Goal: Information Seeking & Learning: Learn about a topic

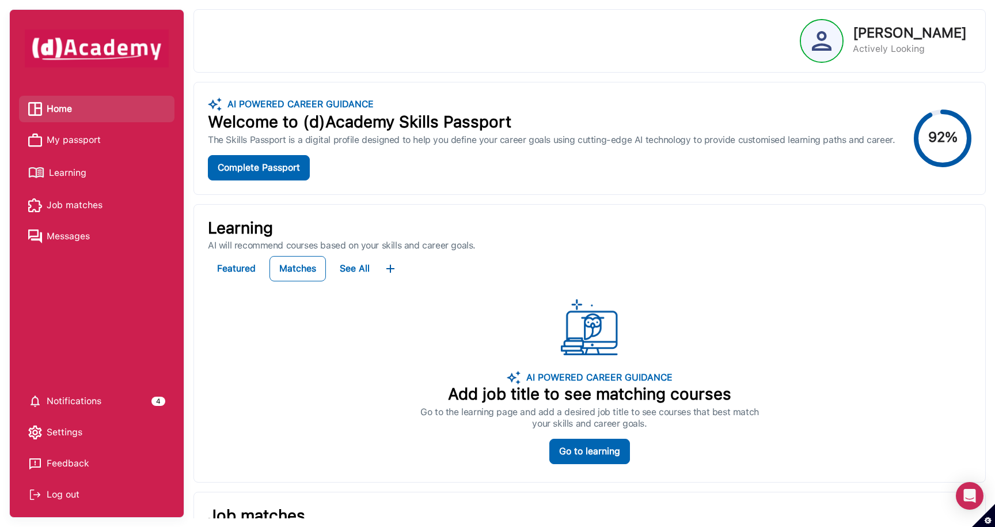
click at [84, 139] on span "My passport" at bounding box center [74, 139] width 54 height 17
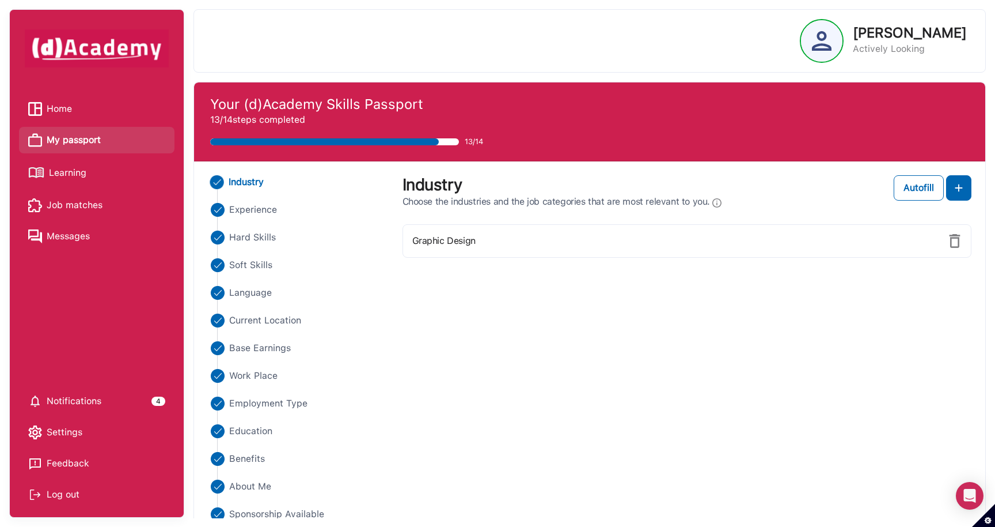
scroll to position [45, 0]
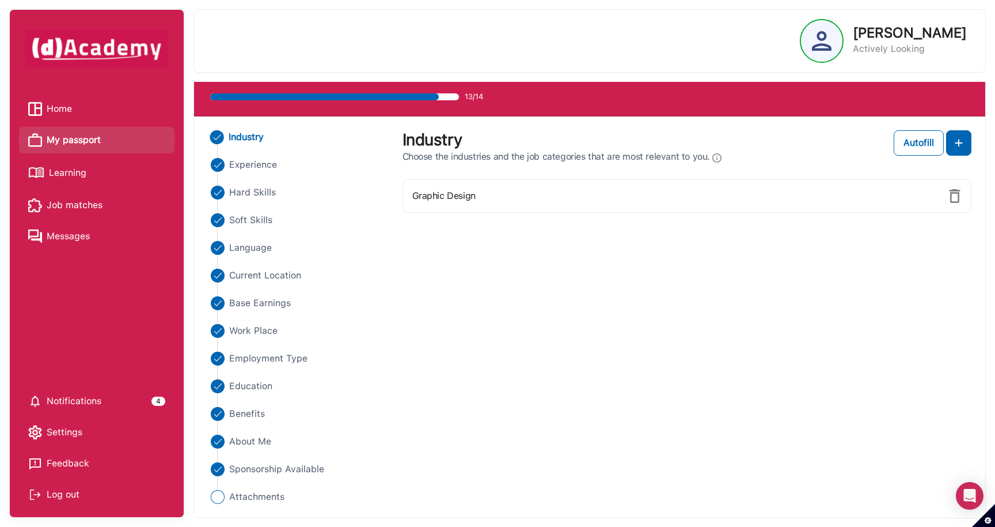
click at [63, 171] on span "Learning" at bounding box center [67, 172] width 37 height 17
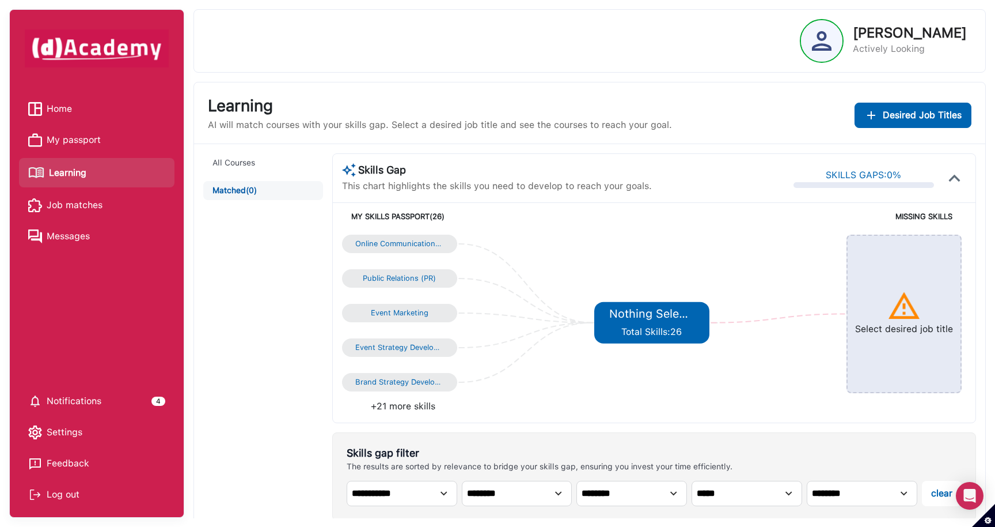
click at [70, 206] on span "Job matches" at bounding box center [75, 204] width 56 height 17
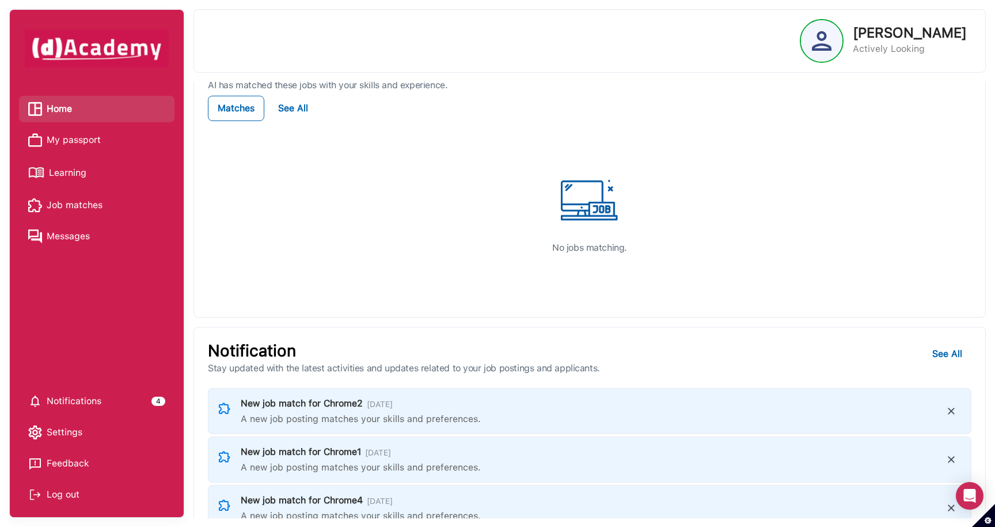
scroll to position [526, 0]
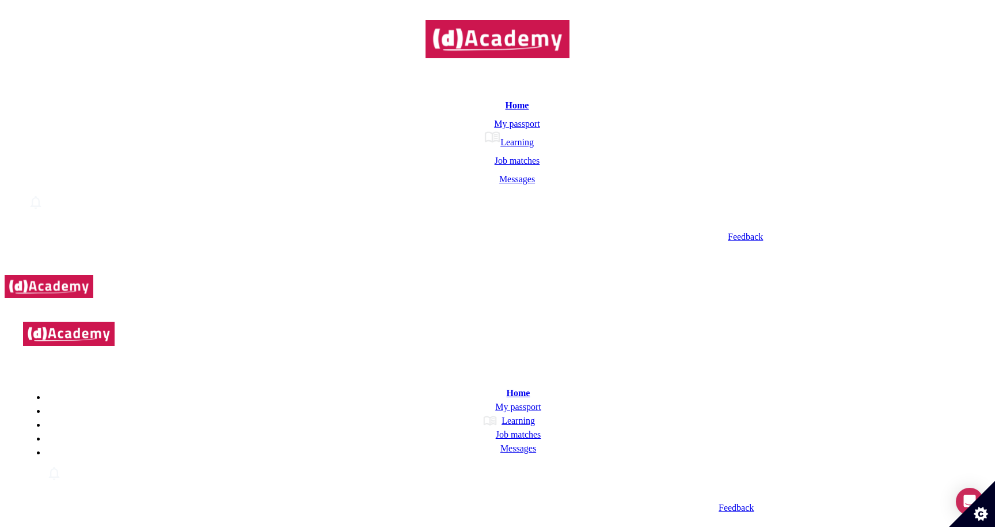
scroll to position [526, 0]
click at [494, 128] on span "My passport" at bounding box center [517, 124] width 46 height 10
click at [501, 147] on span "Learning" at bounding box center [517, 142] width 33 height 10
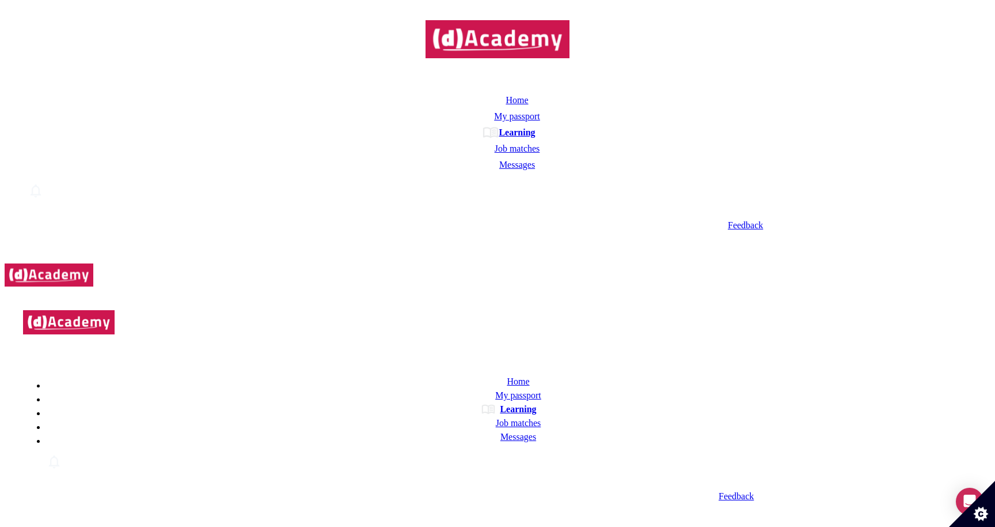
click at [495, 154] on span "Job matches" at bounding box center [518, 148] width 46 height 10
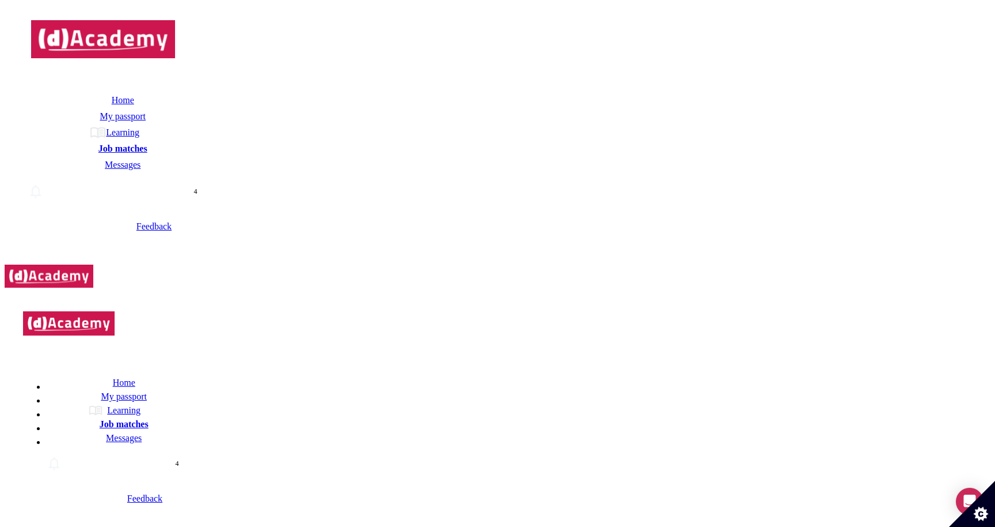
click at [112, 105] on span "Home" at bounding box center [123, 100] width 22 height 10
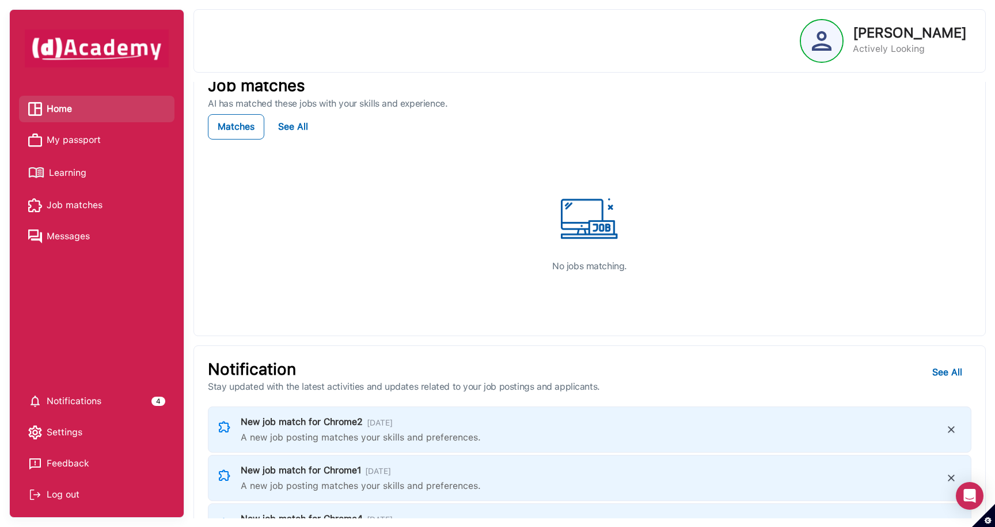
scroll to position [526, 0]
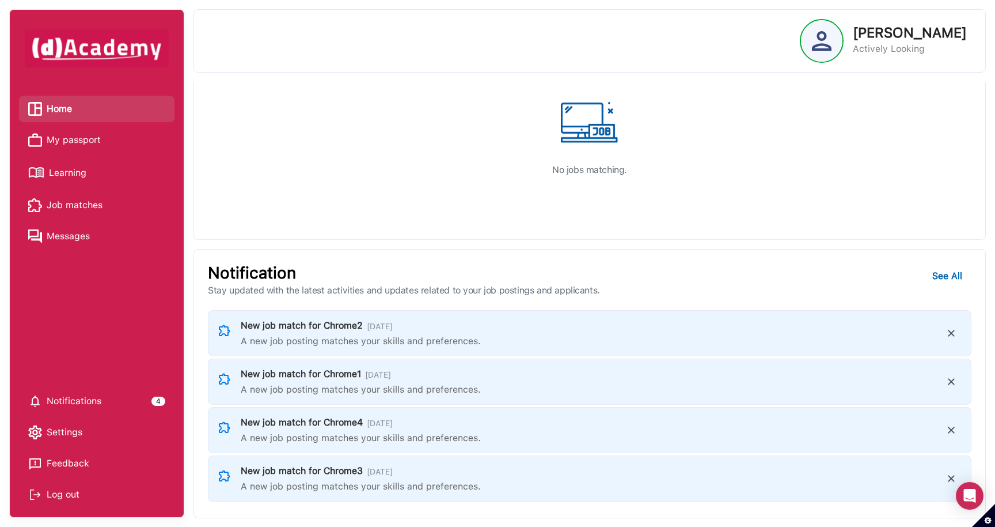
click at [77, 399] on span "Notifications" at bounding box center [74, 400] width 55 height 17
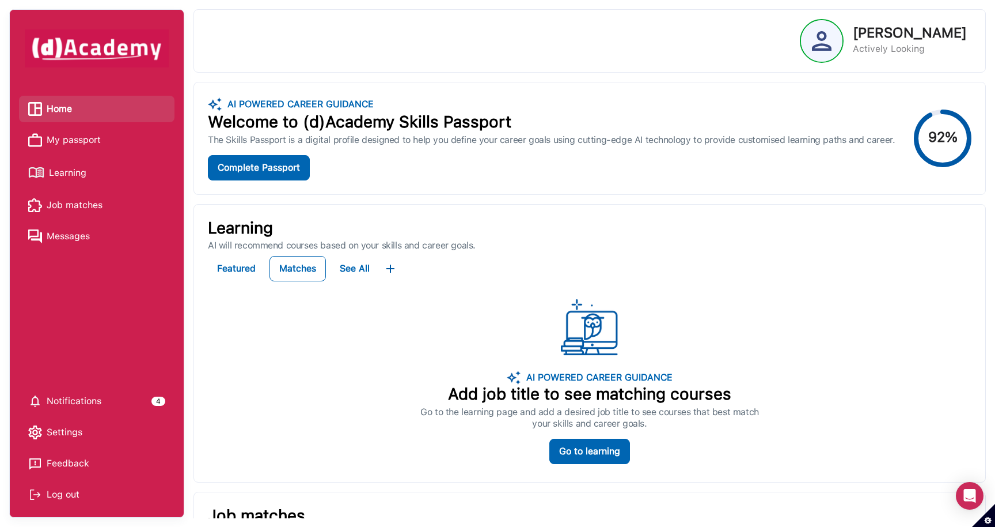
click at [88, 138] on span "My passport" at bounding box center [74, 139] width 54 height 17
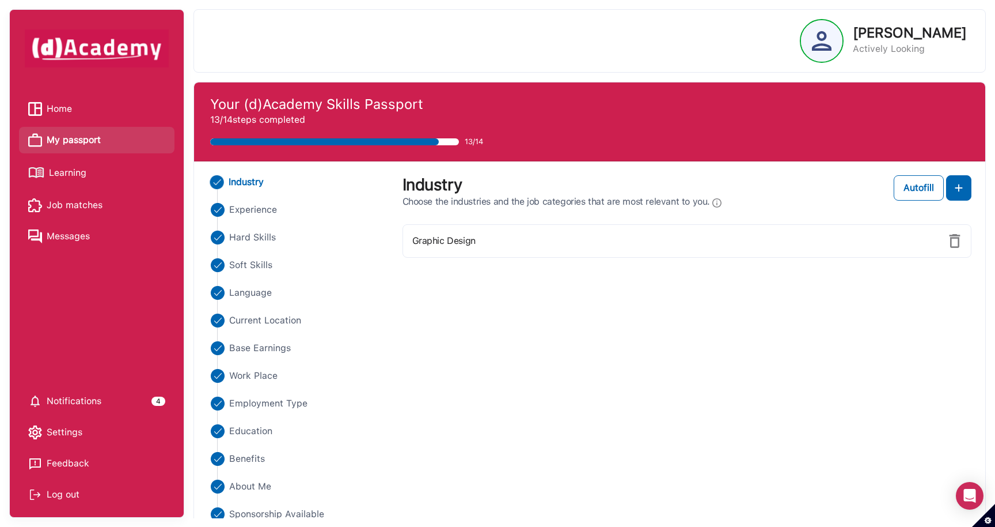
scroll to position [45, 0]
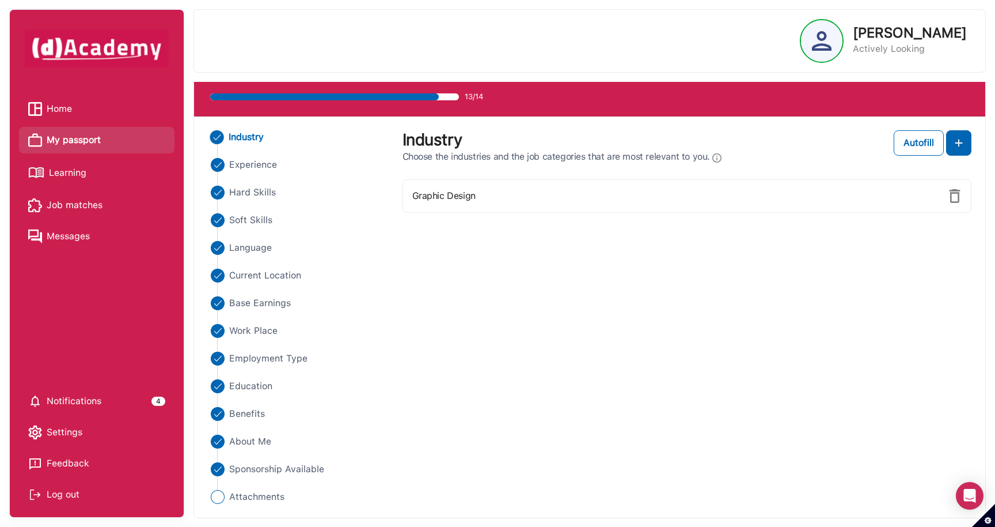
click at [101, 209] on span "Job matches" at bounding box center [75, 204] width 56 height 17
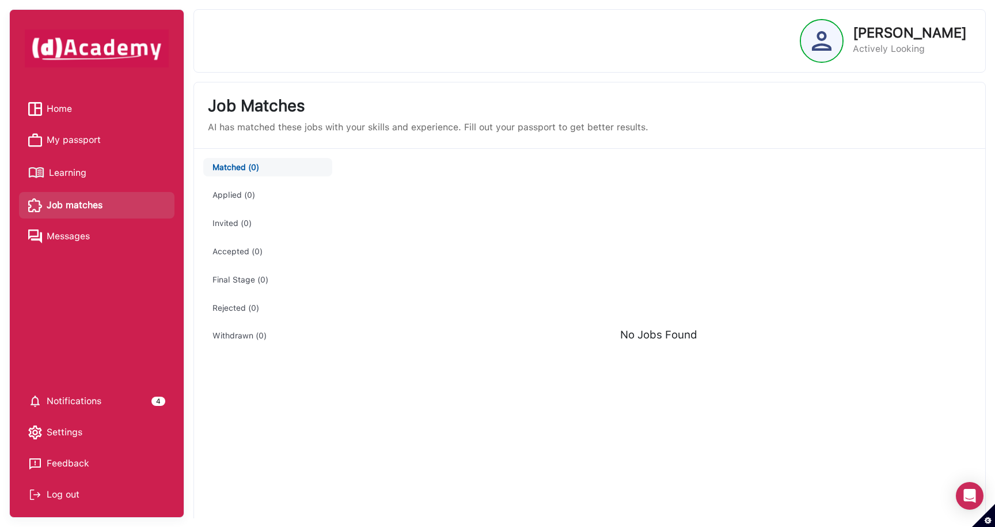
click at [89, 173] on link "Learning" at bounding box center [96, 172] width 137 height 20
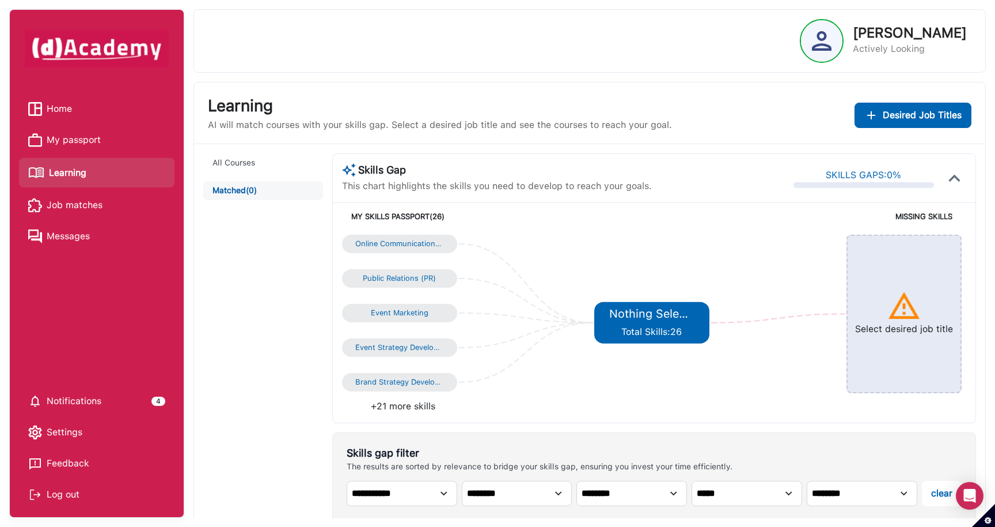
click at [97, 138] on span "My passport" at bounding box center [74, 139] width 54 height 17
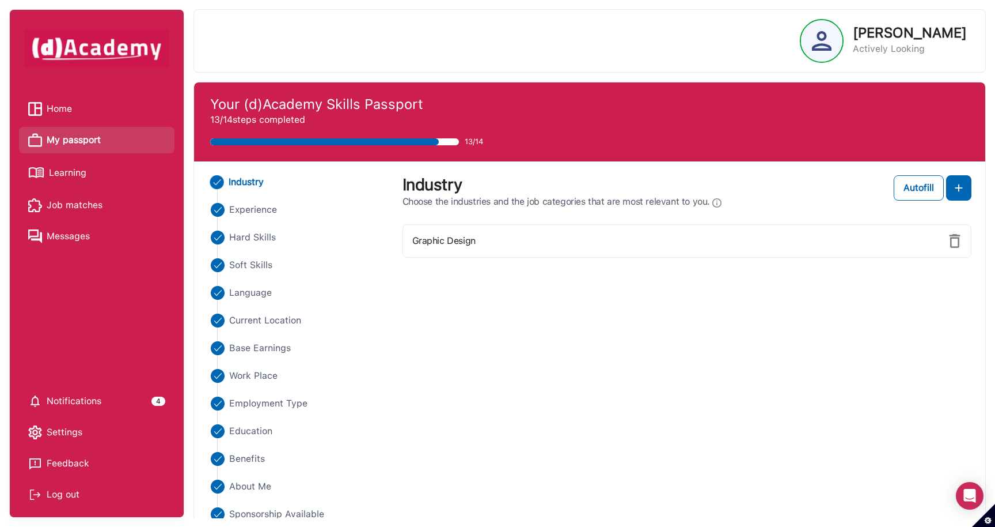
click at [449, 245] on label "Graphic Design" at bounding box center [443, 241] width 63 height 14
click at [265, 213] on span "Experience" at bounding box center [253, 210] width 48 height 14
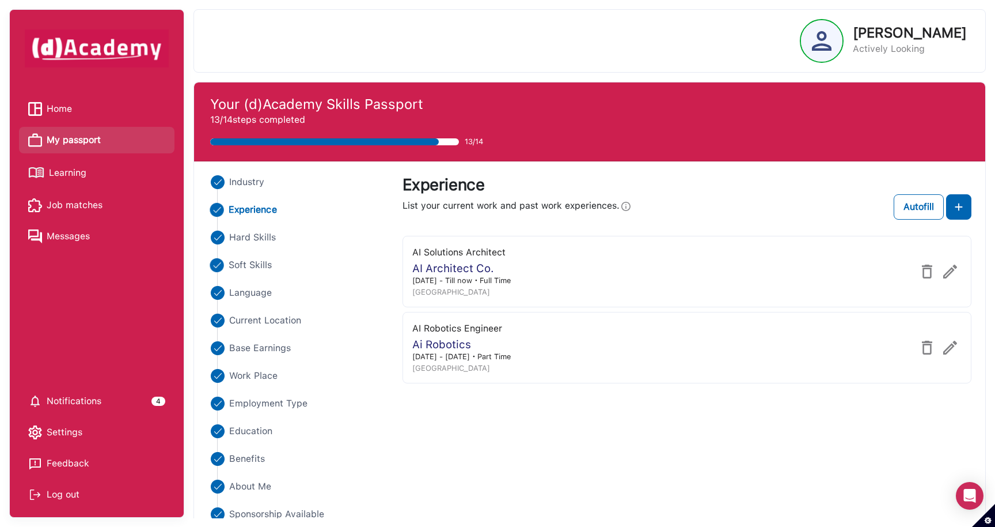
click at [256, 266] on span "Soft Skills" at bounding box center [251, 265] width 44 height 14
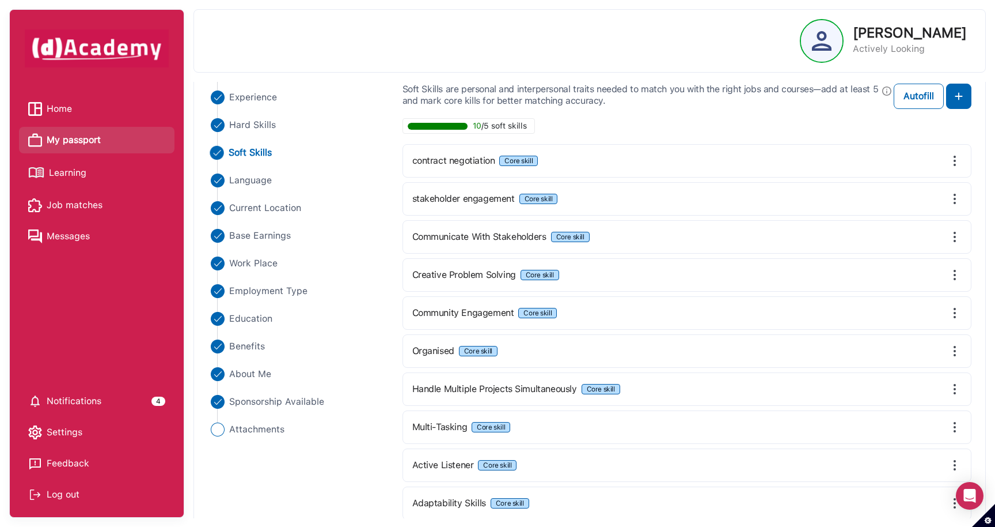
scroll to position [133, 0]
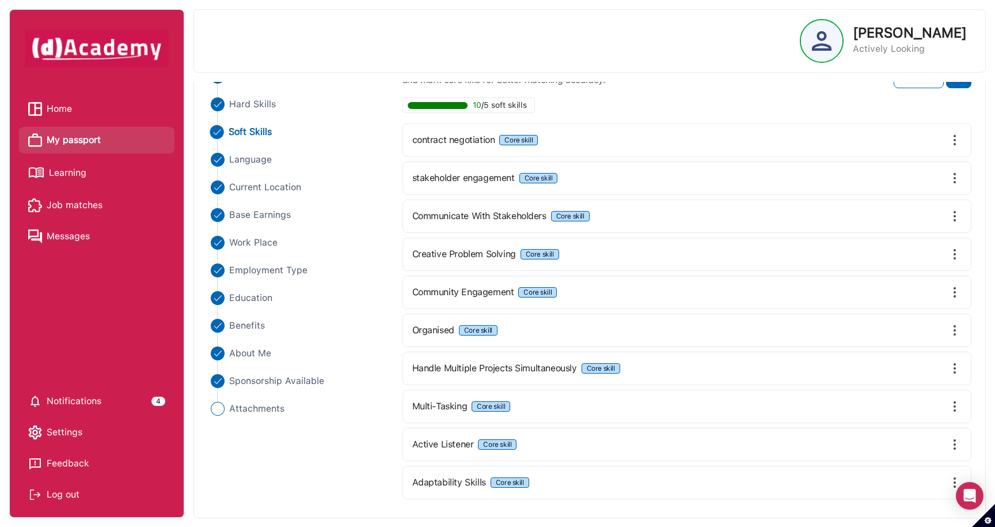
click at [76, 110] on link "Home" at bounding box center [96, 108] width 137 height 17
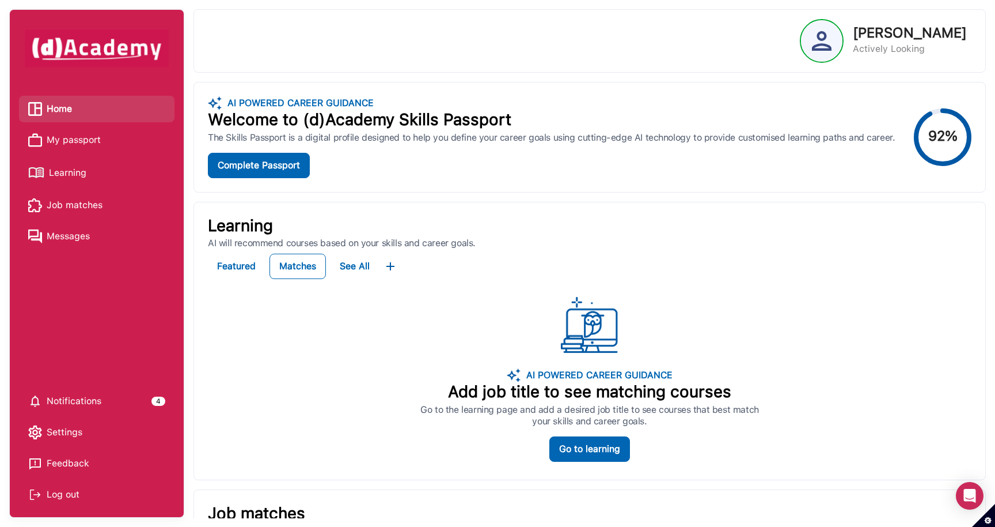
click at [81, 106] on link "Home" at bounding box center [96, 108] width 137 height 17
click at [897, 35] on p "[PERSON_NAME]" at bounding box center [910, 33] width 114 height 14
click at [825, 41] on img at bounding box center [822, 41] width 20 height 20
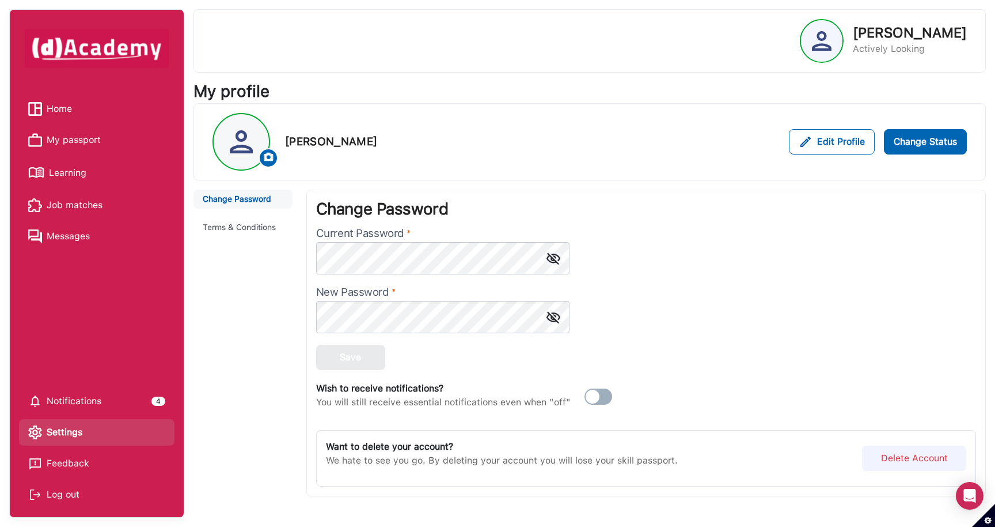
click at [90, 400] on span "Notifications" at bounding box center [74, 400] width 55 height 17
click at [80, 399] on span "Notifications" at bounding box center [74, 400] width 55 height 17
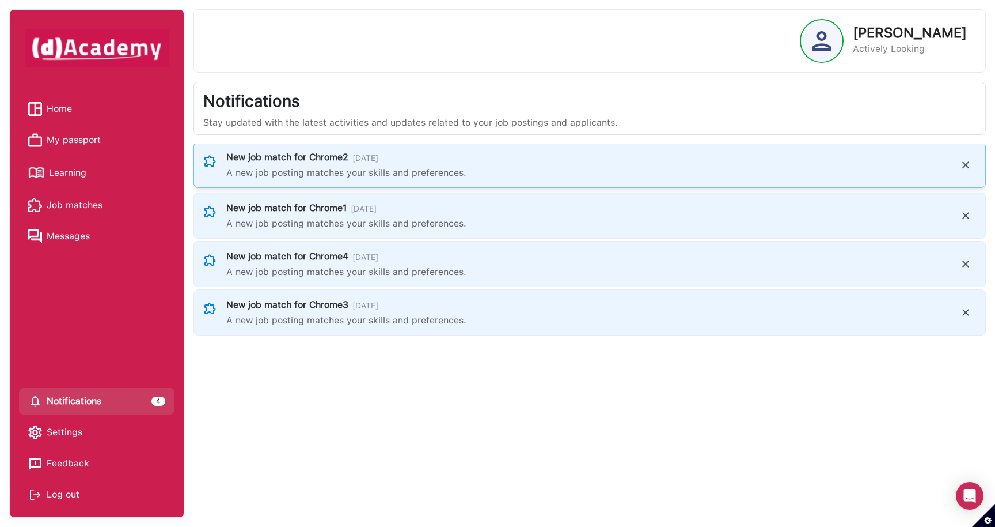
click at [301, 172] on p "A new job posting matches your skills and preferences." at bounding box center [586, 173] width 720 height 14
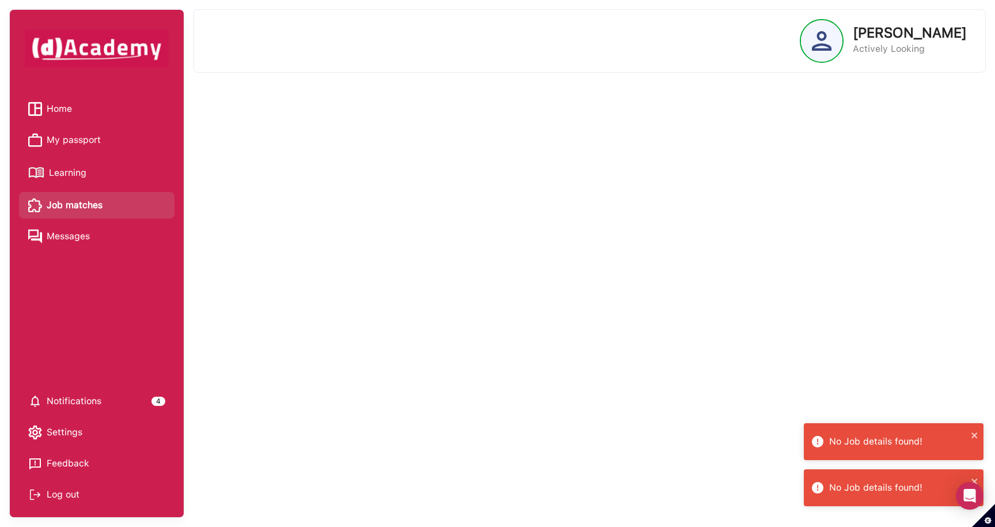
click at [66, 109] on span "Home" at bounding box center [59, 108] width 25 height 17
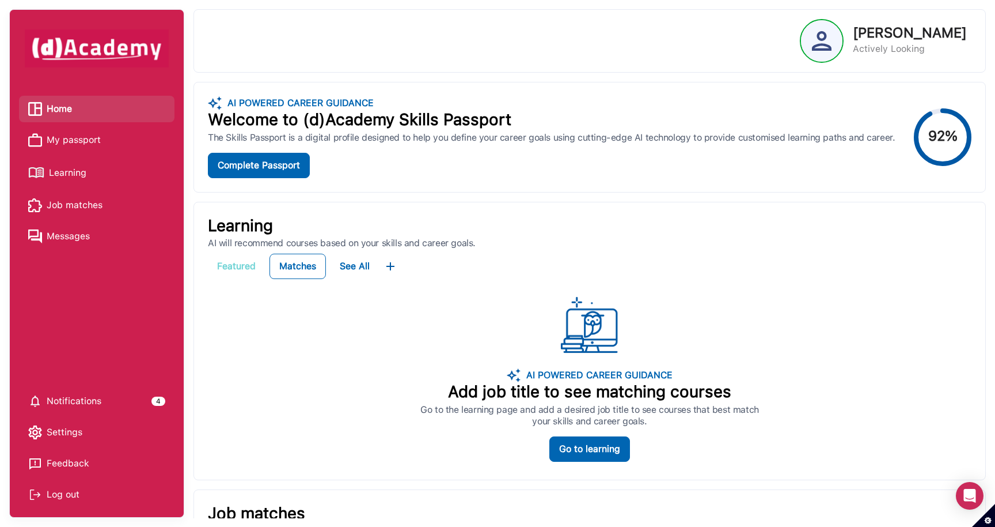
click at [247, 260] on div "Featured" at bounding box center [236, 266] width 39 height 14
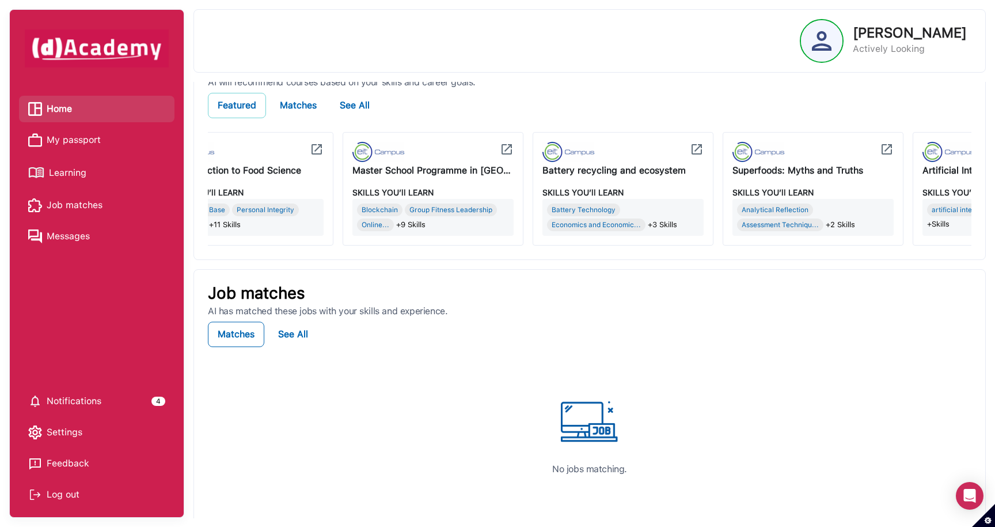
scroll to position [0, 888]
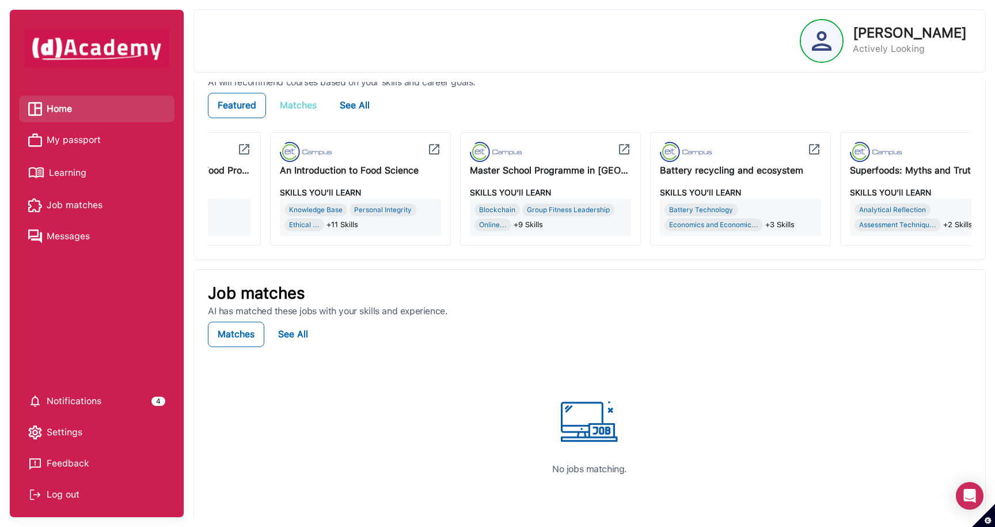
click at [301, 107] on div "Matches" at bounding box center [298, 106] width 37 height 14
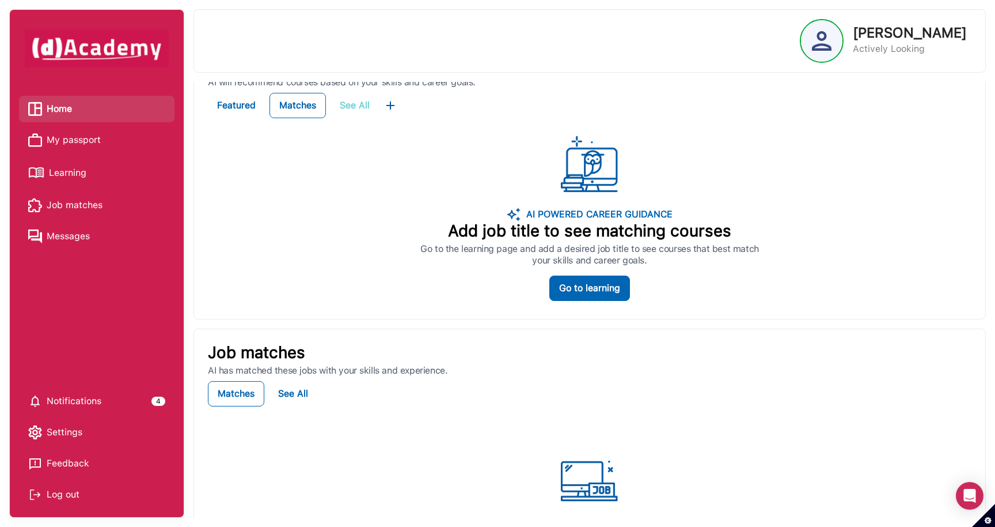
click at [358, 101] on div "See All" at bounding box center [355, 106] width 30 height 14
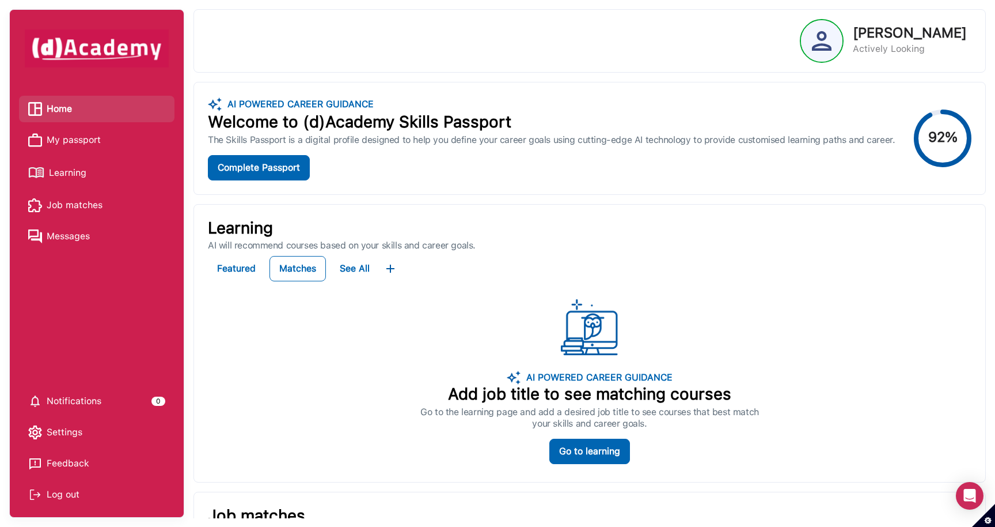
click at [906, 37] on p "[PERSON_NAME]" at bounding box center [910, 33] width 114 height 14
click at [831, 46] on img at bounding box center [822, 41] width 20 height 20
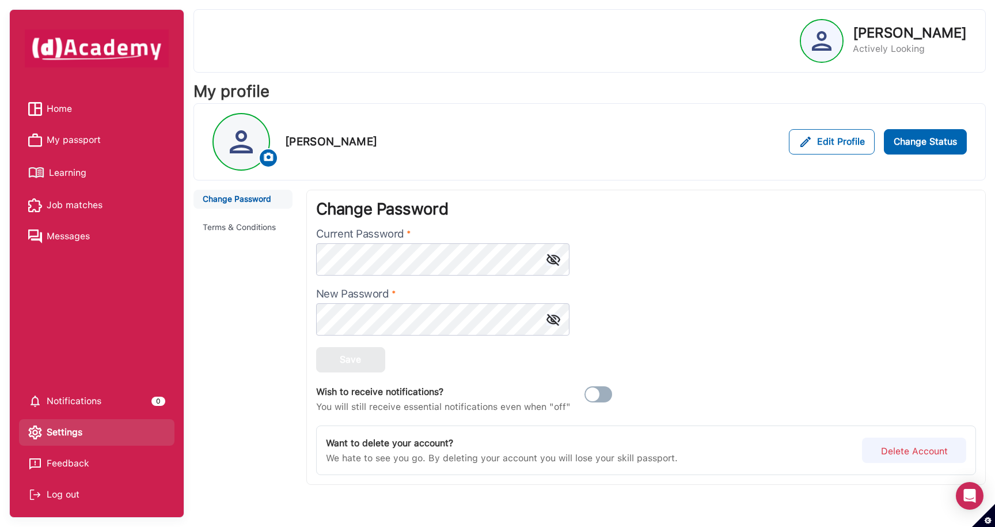
scroll to position [1, 0]
click at [83, 493] on div "Log out" at bounding box center [96, 494] width 137 height 17
